Goal: Find specific page/section: Find specific page/section

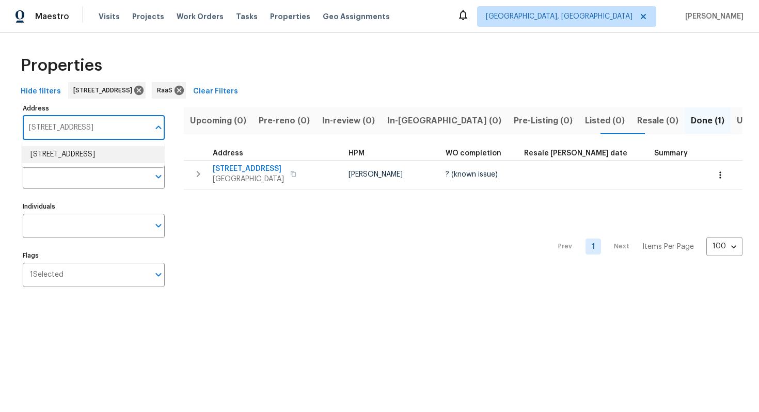
click at [100, 124] on input "[STREET_ADDRESS]" at bounding box center [86, 128] width 127 height 24
paste input "[STREET_ADDRESS]"
type input "[STREET_ADDRESS]"
click at [82, 158] on li "7623 McGillicuty Dr Union City GA 30291" at bounding box center [93, 154] width 142 height 17
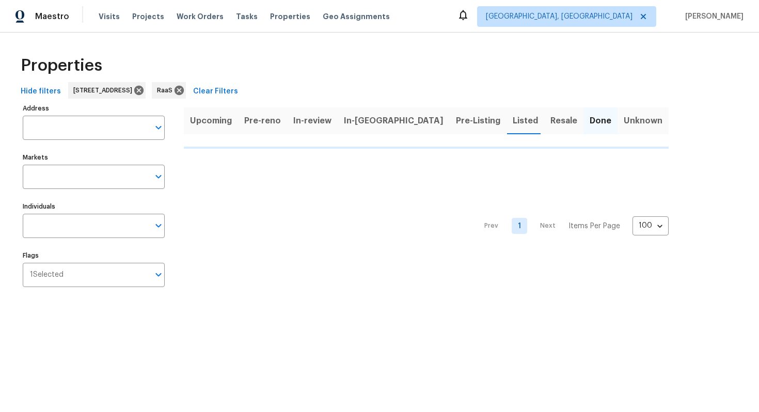
type input "7623 McGillicuty Dr Union City GA 30291"
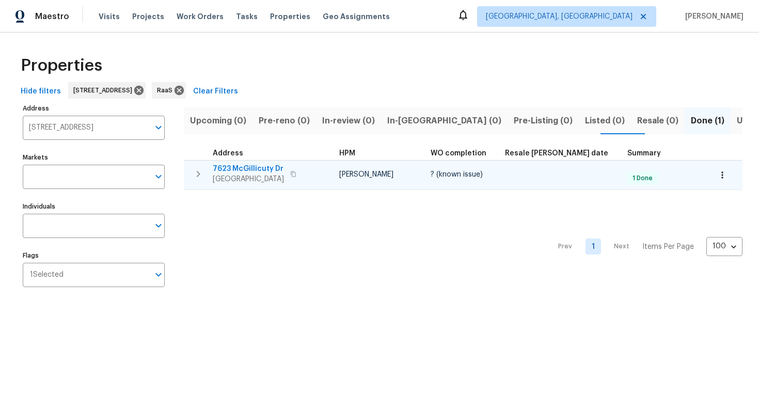
click at [236, 169] on span "7623 McGillicuty Dr" at bounding box center [248, 169] width 71 height 10
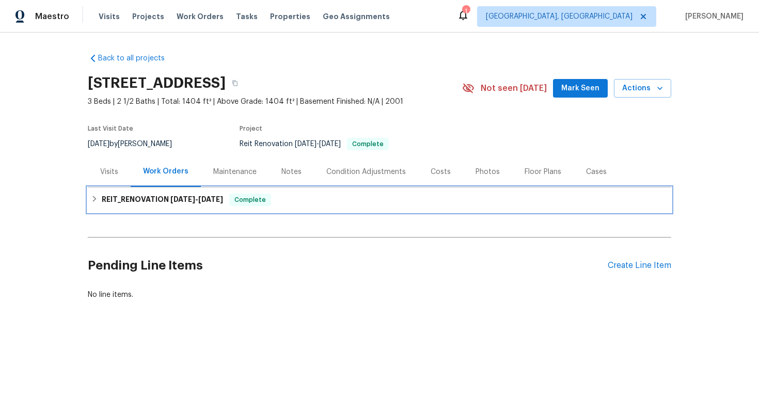
click at [194, 203] on span "[DATE]" at bounding box center [182, 199] width 25 height 7
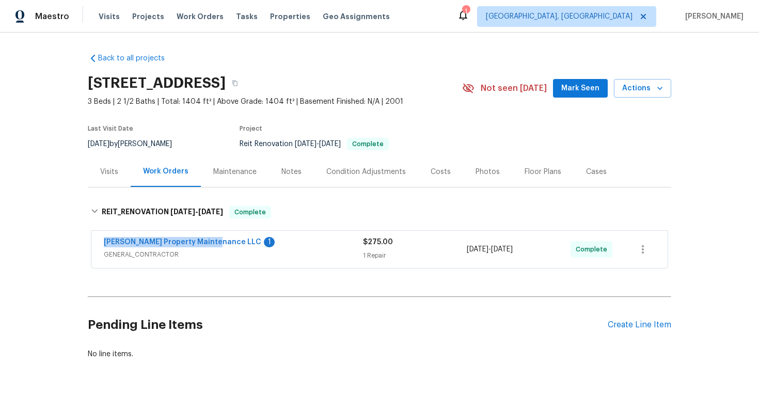
drag, startPoint x: 98, startPoint y: 246, endPoint x: 213, endPoint y: 243, distance: 115.8
click at [213, 243] on div "[PERSON_NAME] Property Maintenance LLC 1 GENERAL_CONTRACTOR $275.00 1 Repair [D…" at bounding box center [379, 249] width 577 height 37
copy link "[PERSON_NAME] Property Maintenance LLC"
click at [238, 80] on icon "button" at bounding box center [235, 83] width 6 height 6
